Goal: Navigation & Orientation: Find specific page/section

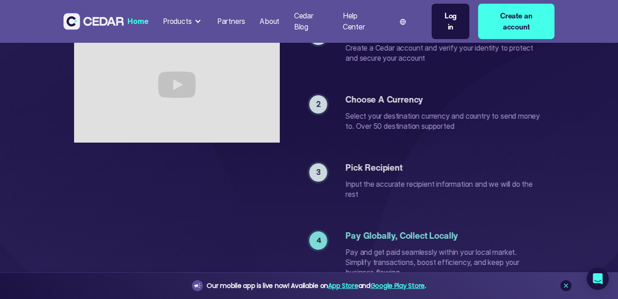
scroll to position [2091, 0]
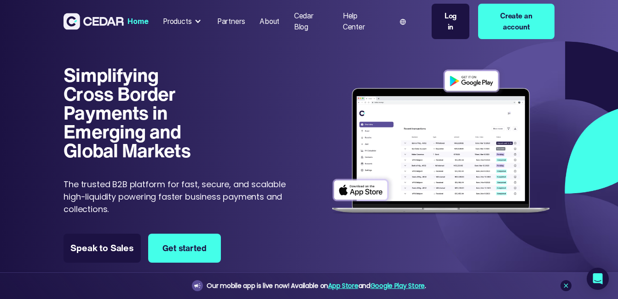
click at [451, 13] on div "Log in" at bounding box center [450, 22] width 19 height 22
click at [202, 25] on div "Products" at bounding box center [182, 21] width 47 height 18
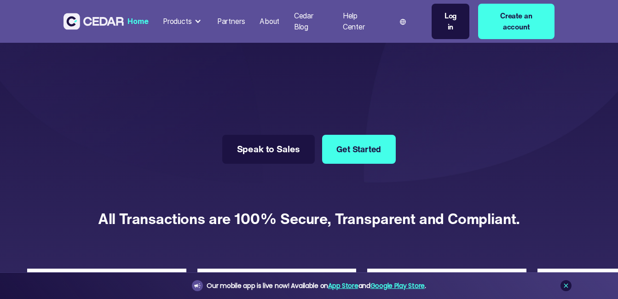
scroll to position [1991, 0]
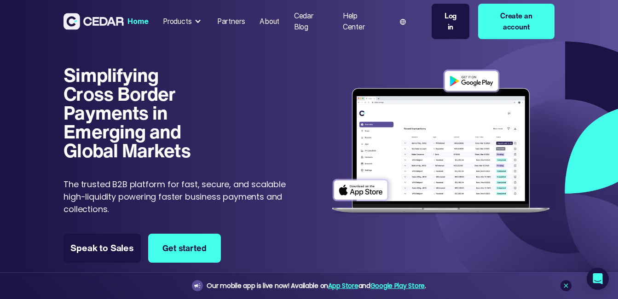
click at [192, 24] on div "Products" at bounding box center [182, 21] width 47 height 18
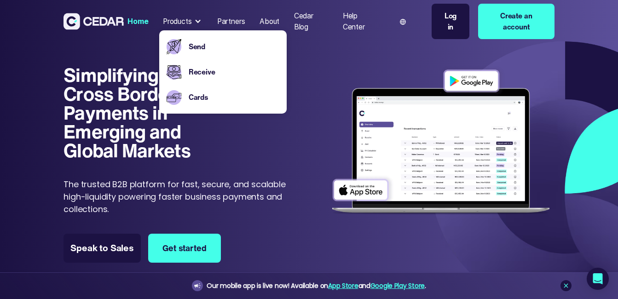
click at [132, 22] on div "Home" at bounding box center [137, 21] width 21 height 11
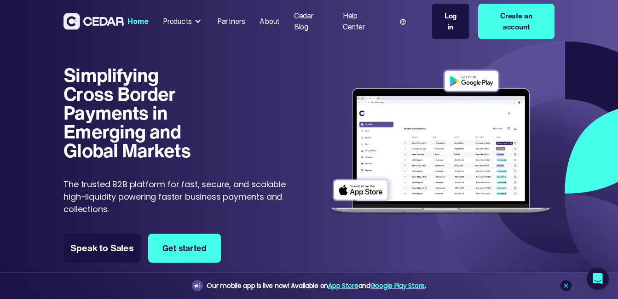
click at [192, 24] on div "Products" at bounding box center [182, 21] width 47 height 18
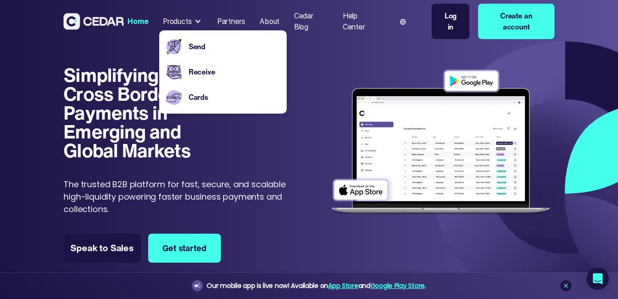
scroll to position [3207, 0]
